Goal: Contribute content: Add original content to the website for others to see

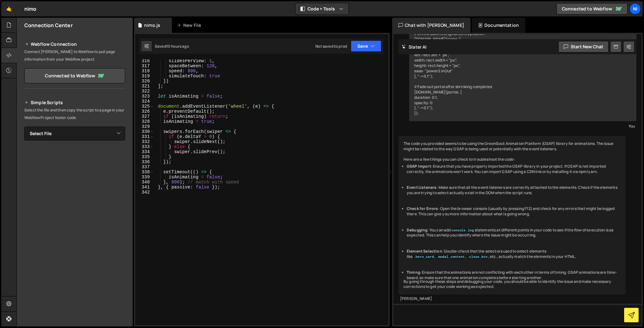
scroll to position [1592, 0]
click at [205, 263] on div "slidesPerView : 1 , spaceBetween : 120 , speed : 800 , simulateTouch : true }) …" at bounding box center [270, 197] width 232 height 276
click at [202, 241] on div "slidesPerView : 1 , spaceBetween : 120 , speed : 800 , simulateTouch : true }) …" at bounding box center [270, 197] width 232 height 276
click at [182, 24] on div "New File" at bounding box center [190, 25] width 27 height 6
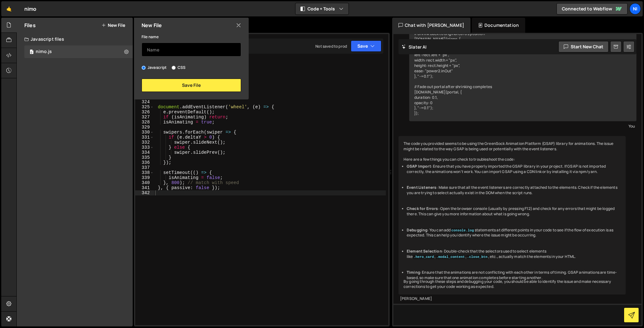
click at [170, 52] on input "text" at bounding box center [192, 50] width 100 height 14
type input "nimo-animation"
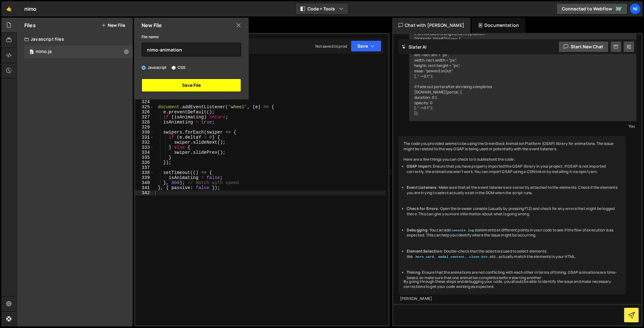
click at [183, 86] on button "Save File" at bounding box center [192, 85] width 100 height 13
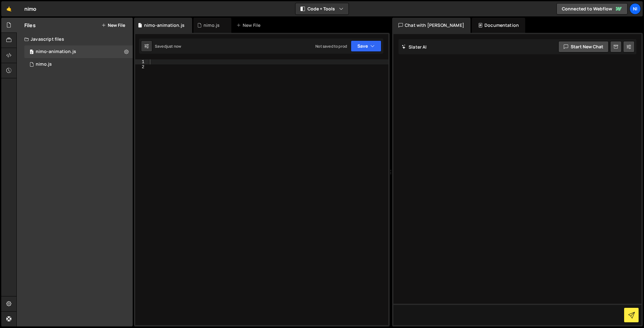
scroll to position [0, 0]
click at [157, 62] on div at bounding box center [268, 197] width 240 height 276
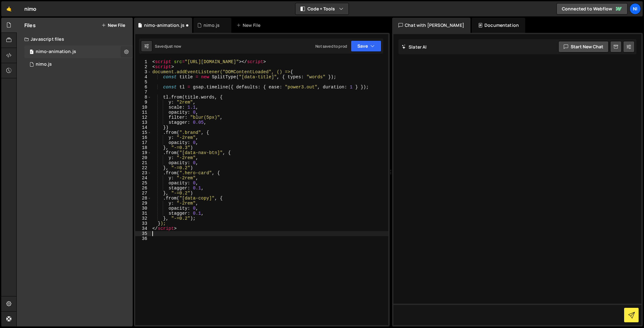
click at [126, 51] on icon at bounding box center [126, 52] width 4 height 6
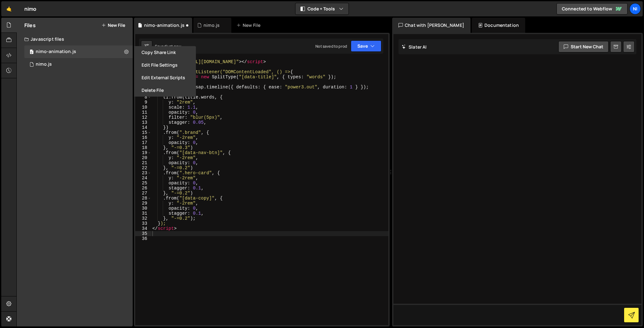
click at [224, 251] on div "< script src = "[URL][DOMAIN_NAME]" > </ script > < script > document.addEventL…" at bounding box center [269, 197] width 237 height 276
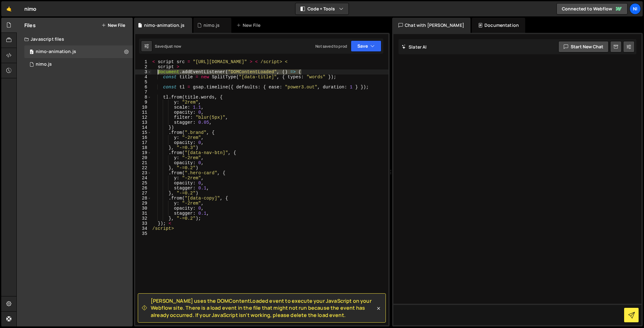
drag, startPoint x: 305, startPoint y: 72, endPoint x: 157, endPoint y: 73, distance: 147.8
click at [157, 73] on div "< script src = "[URL][DOMAIN_NAME]" > < /script> < script > document . addEvent…" at bounding box center [269, 197] width 237 height 276
type textarea "document.addEventListener("DOMContentLoaded", () => {"
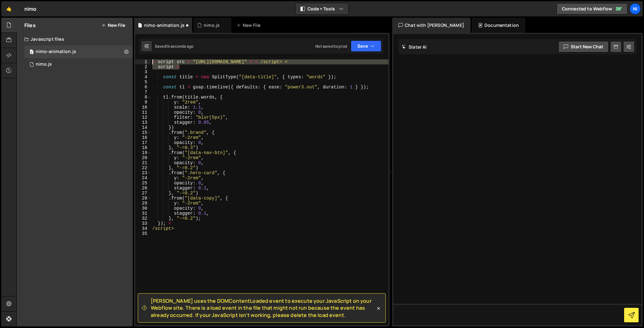
drag, startPoint x: 184, startPoint y: 68, endPoint x: 148, endPoint y: 61, distance: 36.1
click at [148, 61] on div "1 2 3 4 5 6 7 8 9 10 11 12 13 14 15 16 17 18 19 20 21 22 23 24 25 26 27 28 29 3…" at bounding box center [261, 192] width 253 height 266
type textarea "< script src = "[URL][DOMAIN_NAME]" > < /script> < script >"
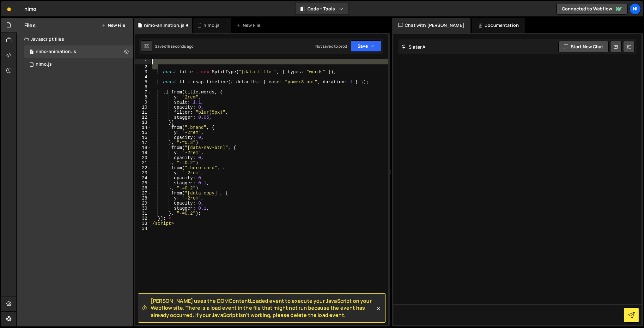
drag, startPoint x: 160, startPoint y: 69, endPoint x: 143, endPoint y: 58, distance: 19.7
click at [143, 58] on div "[PERSON_NAME] uses the DOMContentLoaded event to execute your JavaScript on you…" at bounding box center [262, 180] width 256 height 294
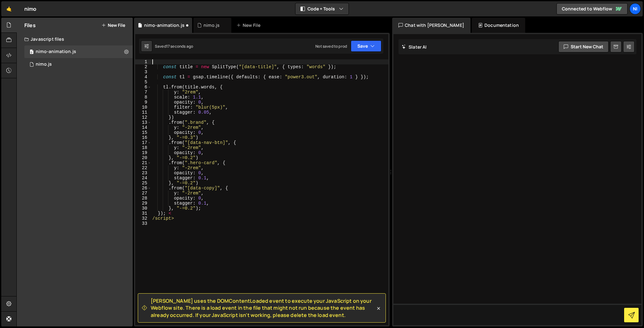
drag, startPoint x: 158, startPoint y: 63, endPoint x: 146, endPoint y: 57, distance: 13.1
click at [146, 57] on div "[PERSON_NAME] uses the DOMContentLoaded event to execute your JavaScript on you…" at bounding box center [262, 180] width 256 height 294
drag, startPoint x: 154, startPoint y: 64, endPoint x: 140, endPoint y: 57, distance: 15.5
click at [140, 57] on div "[PERSON_NAME] uses the DOMContentLoaded event to execute your JavaScript on you…" at bounding box center [262, 180] width 256 height 294
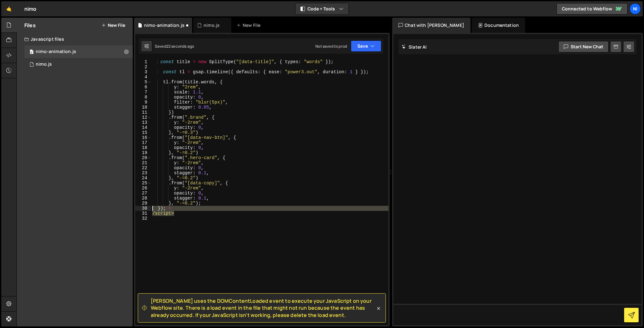
drag, startPoint x: 176, startPoint y: 214, endPoint x: 150, endPoint y: 210, distance: 26.6
click at [150, 210] on div "const title = new SplitType("[data-title]", { types: "words" }); 1 2 3 4 5 6 7 …" at bounding box center [261, 192] width 253 height 266
type textarea "}); < /script>"
type textarea "}, "-=0.2");"
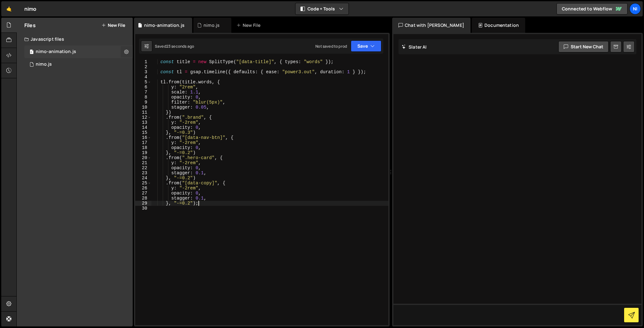
click at [125, 50] on icon at bounding box center [126, 52] width 4 height 6
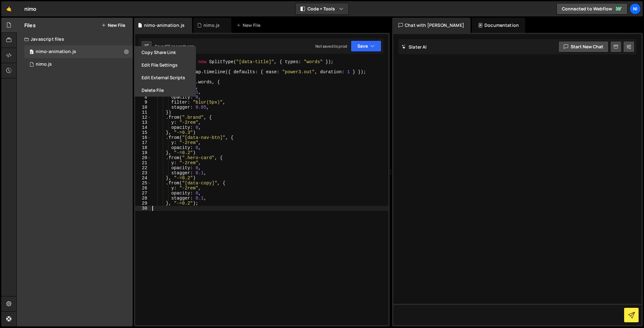
click at [194, 240] on div "const title = new SplitType ( "[data-title]" , { types : "words" }) ; const tl …" at bounding box center [269, 197] width 237 height 276
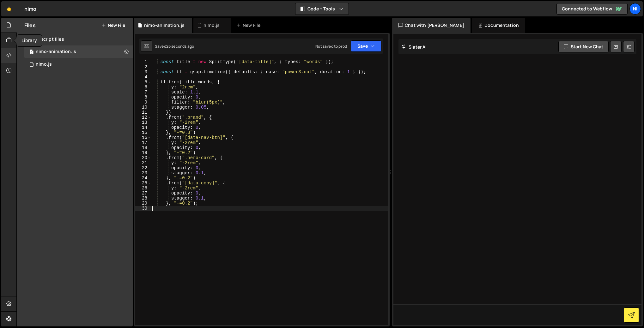
click at [8, 55] on icon at bounding box center [8, 55] width 5 height 7
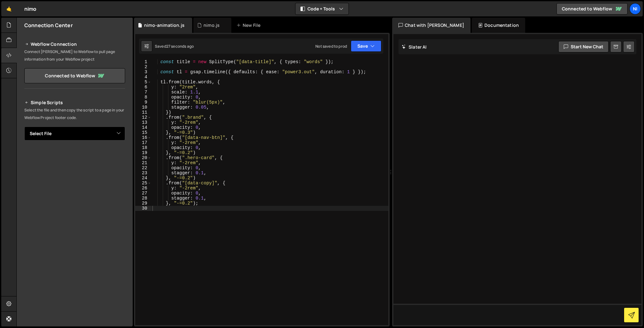
click at [51, 130] on select "Select File nimo.[PERSON_NAME]-animation.js" at bounding box center [74, 134] width 101 height 14
select select "46744"
click at [24, 127] on select "Select File nimo.[PERSON_NAME]-animation.js" at bounding box center [74, 134] width 101 height 14
click at [105, 154] on button "Copy" at bounding box center [105, 154] width 21 height 13
click at [188, 118] on div "const title = new SplitType ( "[data-title]" , { types : "words" }) ; const tl …" at bounding box center [269, 197] width 237 height 276
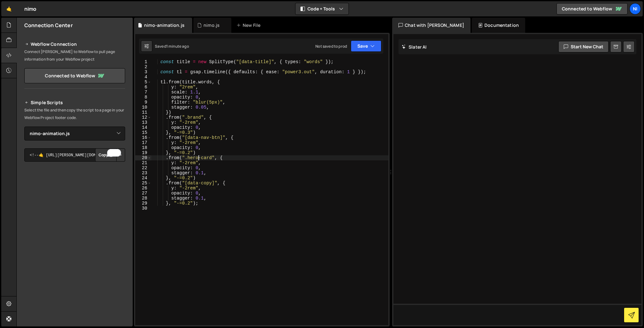
click at [200, 156] on div "const title = new SplitType ( "[data-title]" , { types : "words" }) ; const tl …" at bounding box center [269, 197] width 237 height 276
click at [202, 160] on div "const title = new SplitType ( "[data-title]" , { types : "words" }) ; const tl …" at bounding box center [269, 197] width 237 height 276
click at [214, 203] on div "const title = new SplitType ( "[data-title]" , { types : "words" }) ; const tl …" at bounding box center [269, 197] width 237 height 276
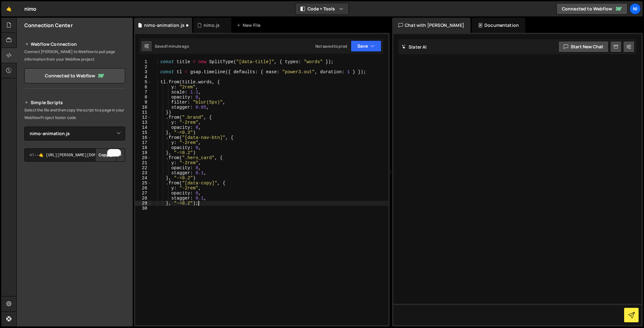
click at [185, 189] on div "const title = new SplitType ( "[data-title]" , { types : "words" }) ; const tl …" at bounding box center [269, 197] width 237 height 276
click at [185, 164] on div "const title = new SplitType ( "[data-title]" , { types : "words" }) ; const tl …" at bounding box center [269, 197] width 237 height 276
click at [215, 170] on div "const title = new SplitType ( "[data-title]" , { types : "words" }) ; const tl …" at bounding box center [269, 197] width 237 height 276
click at [208, 172] on div "const title = new SplitType ( "[data-title]" , { types : "words" }) ; const tl …" at bounding box center [269, 197] width 237 height 276
click at [190, 132] on div "const title = new SplitType ( "[data-title]" , { types : "words" }) ; const tl …" at bounding box center [269, 197] width 237 height 276
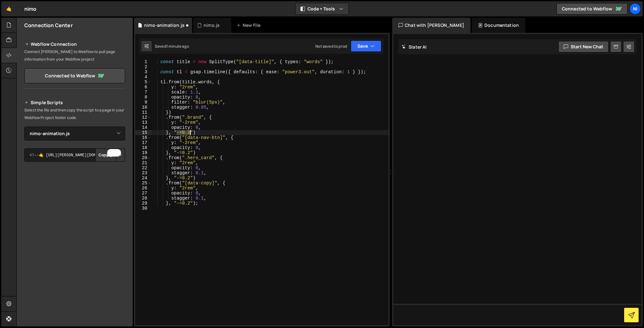
drag, startPoint x: 176, startPoint y: 133, endPoint x: 190, endPoint y: 132, distance: 13.9
click at [190, 132] on div "const title = new SplitType ( "[data-title]" , { types : "words" }) ; const tl …" at bounding box center [269, 197] width 237 height 276
click at [198, 133] on div "const title = new SplitType ( "[data-title]" , { types : "words" }) ; const tl …" at bounding box center [269, 197] width 237 height 276
click at [189, 132] on div "const title = new SplitType ( "[data-title]" , { types : "words" }) ; const tl …" at bounding box center [269, 197] width 237 height 276
click at [190, 132] on div "const title = new SplitType ( "[data-title]" , { types : "words" }) ; const tl …" at bounding box center [269, 197] width 237 height 276
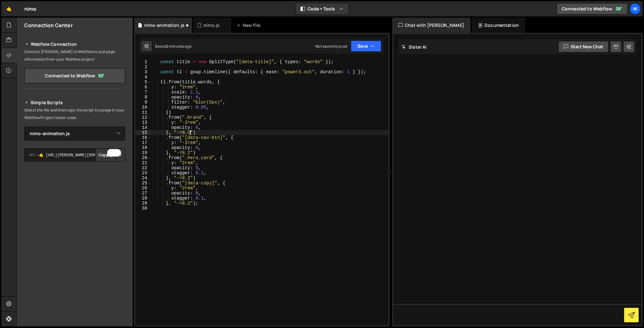
click at [189, 131] on div "const title = new SplitType ( "[data-title]" , { types : "words" }) ; const tl …" at bounding box center [269, 197] width 237 height 276
click at [190, 154] on div "const title = new SplitType ( "[data-title]" , { types : "words" }) ; const tl …" at bounding box center [269, 197] width 237 height 276
click at [189, 132] on div "const title = new SplitType ( "[data-title]" , { types : "words" }) ; const tl …" at bounding box center [269, 197] width 237 height 276
click at [190, 130] on div "const title = new SplitType ( "[data-title]" , { types : "words" }) ; const tl …" at bounding box center [269, 197] width 237 height 276
drag, startPoint x: 184, startPoint y: 85, endPoint x: 190, endPoint y: 86, distance: 5.8
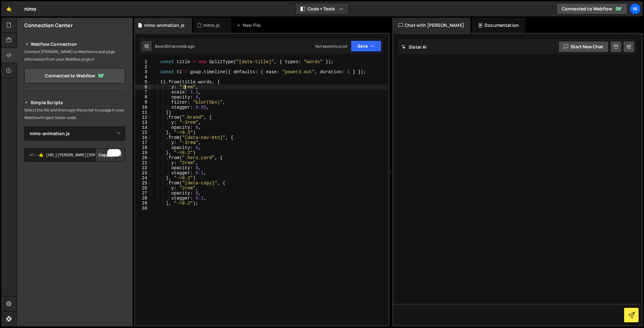
click at [184, 85] on div "const title = new SplitType ( "[data-title]" , { types : "words" }) ; const tl …" at bounding box center [269, 197] width 237 height 276
click at [216, 84] on div "const title = new SplitType ( "[data-title]" , { types : "words" }) ; const tl …" at bounding box center [269, 197] width 237 height 276
drag, startPoint x: 189, startPoint y: 131, endPoint x: 198, endPoint y: 129, distance: 9.4
click at [189, 131] on div "const title = new SplitType ( "[data-title]" , { types : "words" }) ; const tl …" at bounding box center [269, 197] width 237 height 276
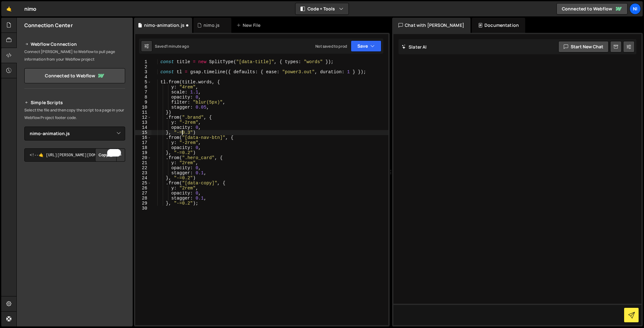
click at [182, 134] on div "const title = new SplitType ( "[data-title]" , { types : "words" }) ; const tl …" at bounding box center [269, 197] width 237 height 276
click at [179, 133] on div "const title = new SplitType ( "[data-title]" , { types : "words" }) ; const tl …" at bounding box center [269, 197] width 237 height 276
click at [182, 132] on div "const title = new SplitType ( "[data-title]" , { types : "words" }) ; const tl …" at bounding box center [269, 197] width 237 height 276
click at [185, 132] on div "const title = new SplitType ( "[data-title]" , { types : "words" }) ; const tl …" at bounding box center [269, 197] width 237 height 276
click at [190, 132] on div "const title = new SplitType ( "[data-title]" , { types : "words" }) ; const tl …" at bounding box center [269, 197] width 237 height 276
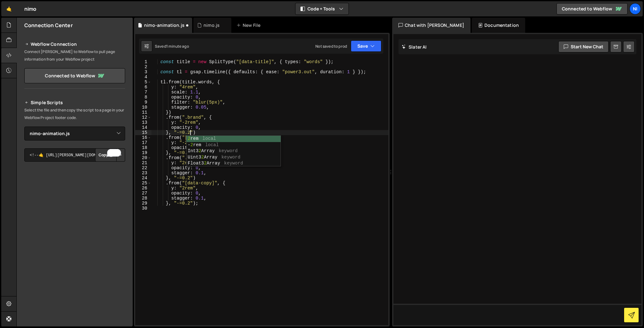
click at [232, 125] on div "const title = new SplitType ( "[data-title]" , { types : "words" }) ; const tl …" at bounding box center [269, 197] width 237 height 276
click at [191, 132] on div "const title = new SplitType ( "[data-title]" , { types : "words" }) ; const tl …" at bounding box center [269, 197] width 237 height 276
click at [198, 156] on div "const title = new SplitType ( "[data-title]" , { types : "words" }) ; const tl …" at bounding box center [269, 197] width 237 height 276
click at [188, 152] on div "const title = new SplitType ( "[data-title]" , { types : "words" }) ; const tl …" at bounding box center [269, 197] width 237 height 276
click at [189, 152] on div "const title = new SplitType ( "[data-title]" , { types : "words" }) ; const tl …" at bounding box center [269, 197] width 237 height 276
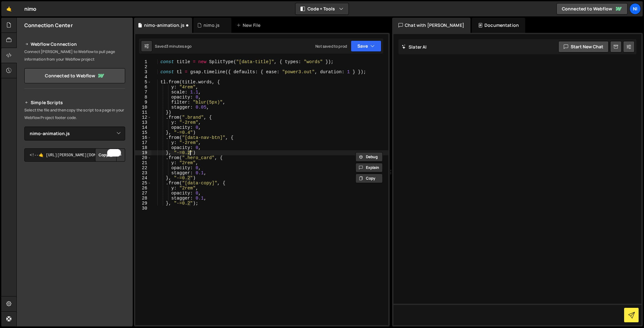
click at [190, 152] on div "const title = new SplitType ( "[data-title]" , { types : "words" }) ; const tl …" at bounding box center [269, 192] width 237 height 266
click at [219, 147] on div "const title = new SplitType ( "[data-title]" , { types : "words" }) ; const tl …" at bounding box center [269, 197] width 237 height 276
click at [190, 132] on div "const title = new SplitType ( "[data-title]" , { types : "words" }) ; const tl …" at bounding box center [269, 197] width 237 height 276
click at [223, 117] on div "const title = new SplitType ( "[data-title]" , { types : "words" }) ; const tl …" at bounding box center [269, 197] width 237 height 276
click at [190, 152] on div "const title = new SplitType ( "[data-title]" , { types : "words" }) ; const tl …" at bounding box center [269, 197] width 237 height 276
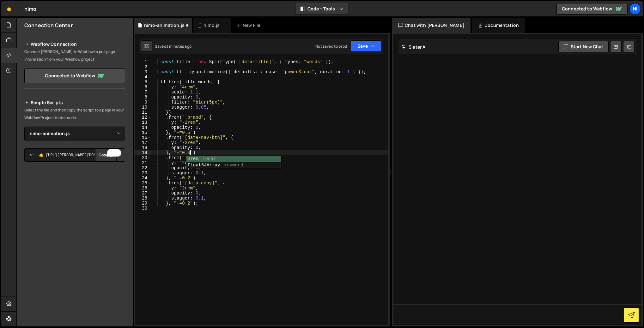
click at [220, 150] on div "const title = new SplitType ( "[data-title]" , { types : "words" }) ; const tl …" at bounding box center [269, 197] width 237 height 276
click at [190, 177] on div "const title = new SplitType ( "[data-title]" , { types : "words" }) ; const tl …" at bounding box center [269, 197] width 237 height 276
click at [238, 174] on div "const title = new SplitType ( "[data-title]" , { types : "words" }) ; const tl …" at bounding box center [269, 197] width 237 height 276
click at [190, 202] on div "const title = new SplitType ( "[data-title]" , { types : "words" }) ; const tl …" at bounding box center [269, 197] width 237 height 276
click at [190, 133] on div "const title = new SplitType ( "[data-title]" , { types : "words" }) ; const tl …" at bounding box center [269, 197] width 237 height 276
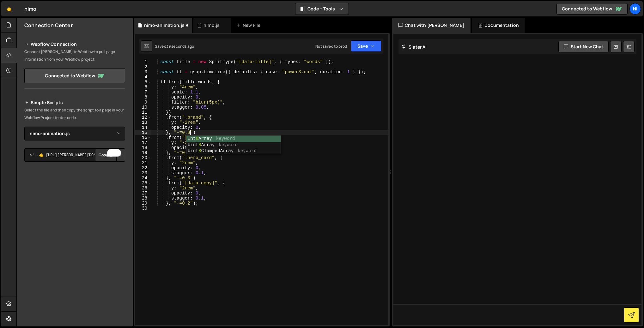
click at [219, 125] on div "const title = new SplitType ( "[data-title]" , { types : "words" }) ; const tl …" at bounding box center [269, 197] width 237 height 276
click at [190, 153] on div "const title = new SplitType ( "[data-title]" , { types : "words" }) ; const tl …" at bounding box center [269, 197] width 237 height 276
click at [189, 177] on div "const title = new SplitType ( "[data-title]" , { types : "words" }) ; const tl …" at bounding box center [269, 197] width 237 height 276
click at [257, 172] on div "const title = new SplitType ( "[data-title]" , { types : "words" }) ; const tl …" at bounding box center [269, 197] width 237 height 276
click at [189, 152] on div "const title = new SplitType ( "[data-title]" , { types : "words" }) ; const tl …" at bounding box center [269, 197] width 237 height 276
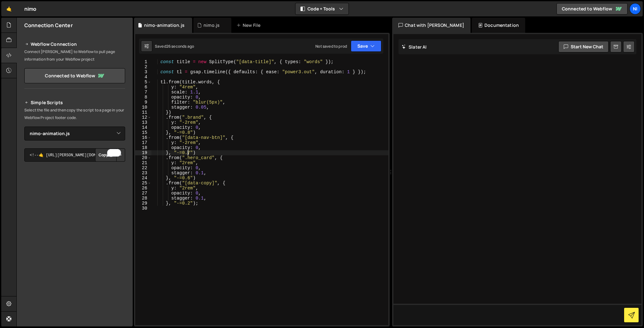
click at [191, 152] on div "const title = new SplitType ( "[data-title]" , { types : "words" }) ; const tl …" at bounding box center [269, 197] width 237 height 276
click at [249, 140] on div "const title = new SplitType ( "[data-title]" , { types : "words" }) ; const tl …" at bounding box center [269, 197] width 237 height 276
click at [203, 153] on div "const title = new SplitType ( "[data-title]" , { types : "words" }) ; const tl …" at bounding box center [269, 197] width 237 height 276
click at [190, 153] on div "const title = new SplitType ( "[data-title]" , { types : "words" }) ; const tl …" at bounding box center [269, 197] width 237 height 276
click at [191, 178] on div "const title = new SplitType ( "[data-title]" , { types : "words" }) ; const tl …" at bounding box center [269, 197] width 237 height 276
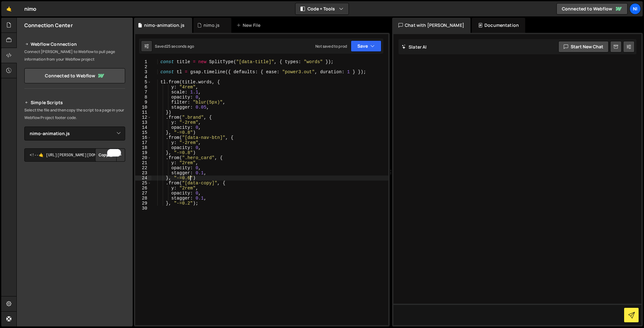
click at [190, 203] on div "const title = new SplitType ( "[data-title]" , { types : "words" }) ; const tl …" at bounding box center [269, 197] width 237 height 276
click at [256, 190] on div "const title = new SplitType ( "[data-title]" , { types : "words" }) ; const tl …" at bounding box center [269, 197] width 237 height 276
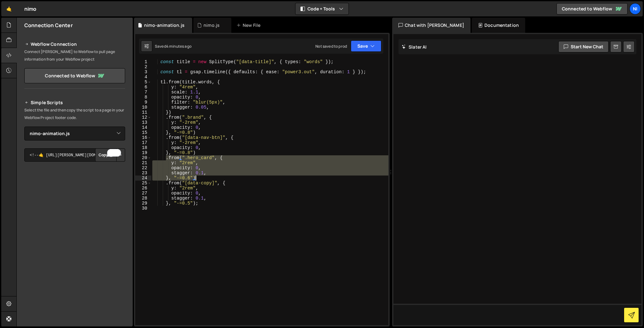
drag, startPoint x: 167, startPoint y: 159, endPoint x: 200, endPoint y: 177, distance: 37.9
click at [200, 177] on div "const title = new SplitType ( "[data-title]" , { types : "words" }) ; const tl …" at bounding box center [269, 197] width 237 height 276
paste textarea "}, "-=0.2"
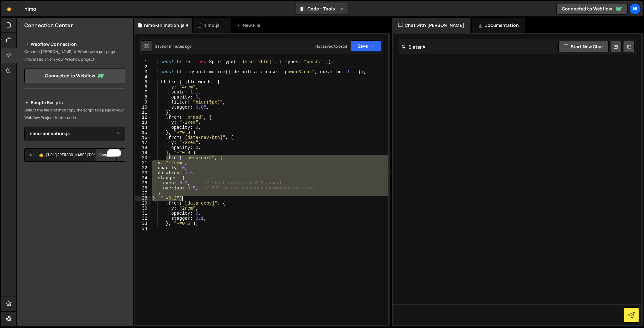
drag, startPoint x: 167, startPoint y: 159, endPoint x: 187, endPoint y: 197, distance: 43.4
click at [187, 197] on div "const title = new SplitType ( "[data-title]" , { types : "words" }) ; const tl …" at bounding box center [269, 197] width 237 height 276
click at [198, 196] on div "const title = new SplitType ( "[data-title]" , { types : "words" }) ; const tl …" at bounding box center [269, 192] width 237 height 266
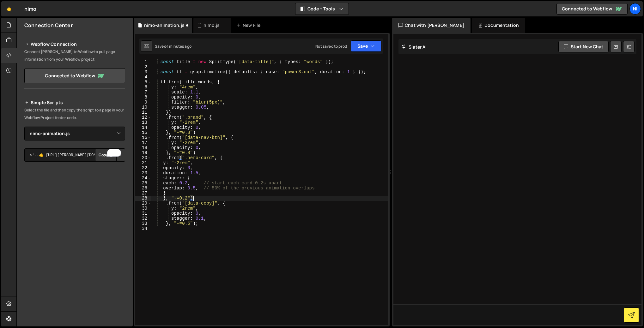
click at [188, 184] on div "const title = new SplitType ( "[data-title]" , { types : "words" }) ; const tl …" at bounding box center [269, 197] width 237 height 276
click at [225, 177] on div "const title = new SplitType ( "[data-title]" , { types : "words" }) ; const tl …" at bounding box center [269, 197] width 237 height 276
click at [195, 188] on div "const title = new SplitType ( "[data-title]" , { types : "words" }) ; const tl …" at bounding box center [269, 197] width 237 height 276
click at [198, 172] on div "const title = new SplitType ( "[data-title]" , { types : "words" }) ; const tl …" at bounding box center [269, 197] width 237 height 276
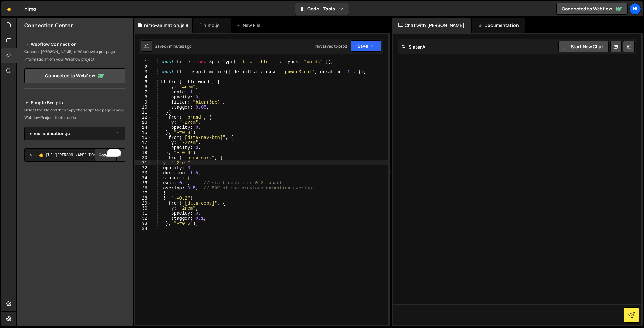
click at [176, 164] on div "const title = new SplitType ( "[data-title]" , { types : "words" }) ; const tl …" at bounding box center [269, 197] width 237 height 276
click at [188, 197] on div "const title = new SplitType ( "[data-title]" , { types : "words" }) ; const tl …" at bounding box center [269, 197] width 237 height 276
click at [219, 181] on div "const title = new SplitType ( "[data-title]" , { types : "words" }) ; const tl …" at bounding box center [269, 197] width 237 height 276
click at [202, 157] on div "const title = new SplitType ( "[data-title]" , { types : "words" }) ; const tl …" at bounding box center [269, 197] width 237 height 276
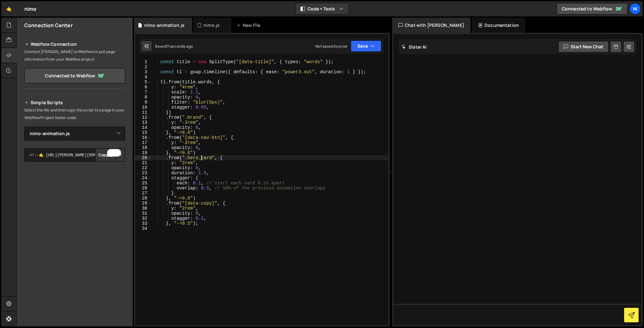
click at [190, 222] on div "const title = new SplitType ( "[data-title]" , { types : "words" }) ; const tl …" at bounding box center [269, 197] width 237 height 276
drag, startPoint x: 172, startPoint y: 172, endPoint x: 227, endPoint y: 173, distance: 55.9
click at [227, 173] on div "const title = new SplitType ( "[data-title]" , { types : "words" }) ; const tl …" at bounding box center [269, 197] width 237 height 276
click at [202, 98] on div "const title = new SplitType ( "[data-title]" , { types : "words" }) ; const tl …" at bounding box center [269, 197] width 237 height 276
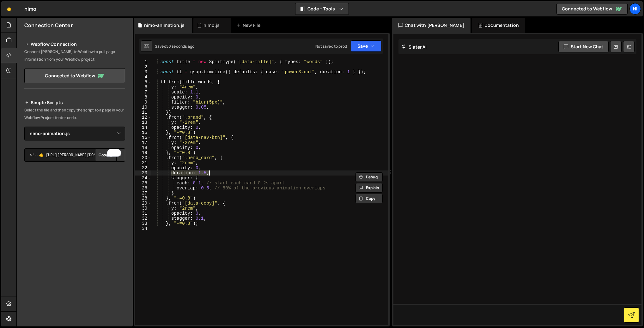
type textarea "opacity: 0,"
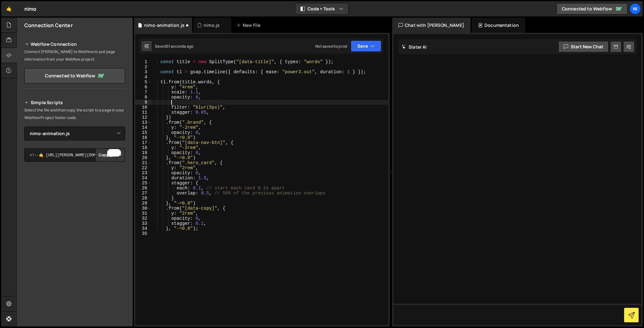
paste textarea "duration: 1.5,"
click at [206, 103] on div "const title = new SplitType ( "[data-title]" , { types : "words" }) ; const tl …" at bounding box center [269, 197] width 237 height 276
click at [299, 115] on div "const title = new SplitType ( "[data-title]" , { types : "words" }) ; const tl …" at bounding box center [269, 197] width 237 height 276
type textarea "stagger: 0.05,"
